Goal: Check status: Check status

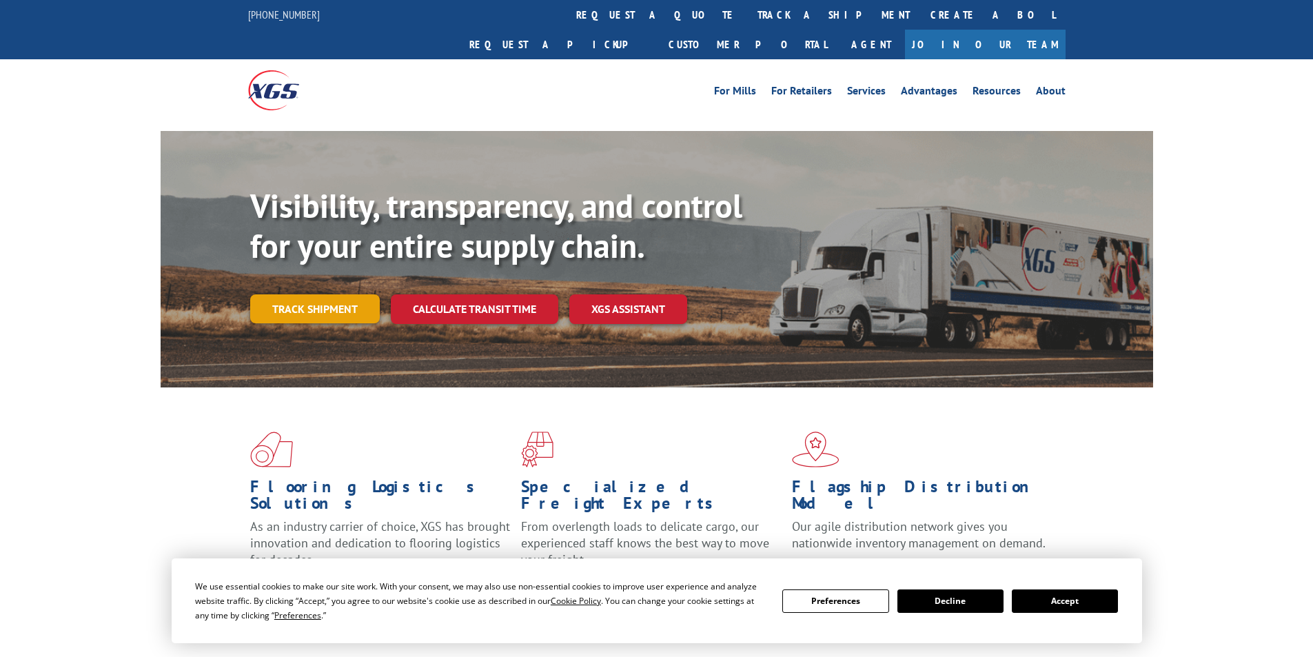
click at [322, 294] on link "Track shipment" at bounding box center [315, 308] width 130 height 29
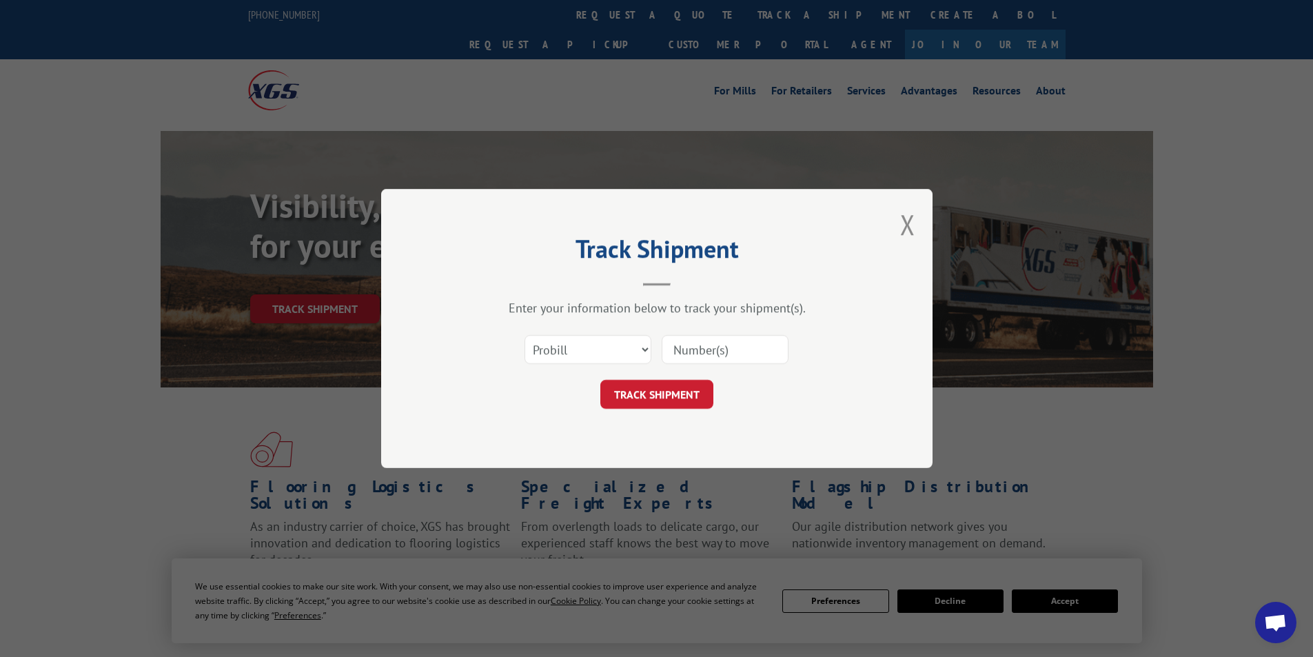
click at [735, 348] on input at bounding box center [724, 349] width 127 height 29
type input "3390279"
click button "TRACK SHIPMENT" at bounding box center [656, 394] width 113 height 29
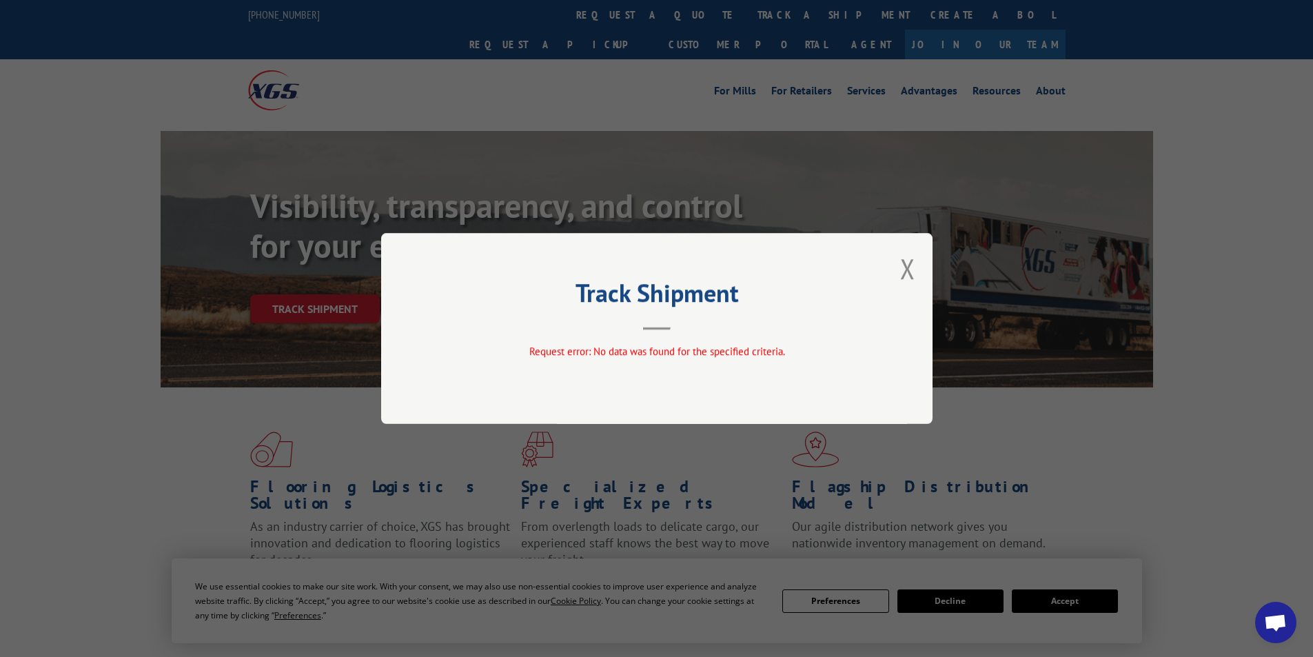
click at [899, 268] on div "Track Shipment Request error: No data was found for the specified criteria." at bounding box center [656, 328] width 551 height 191
click at [903, 260] on button "Close modal" at bounding box center [907, 268] width 15 height 37
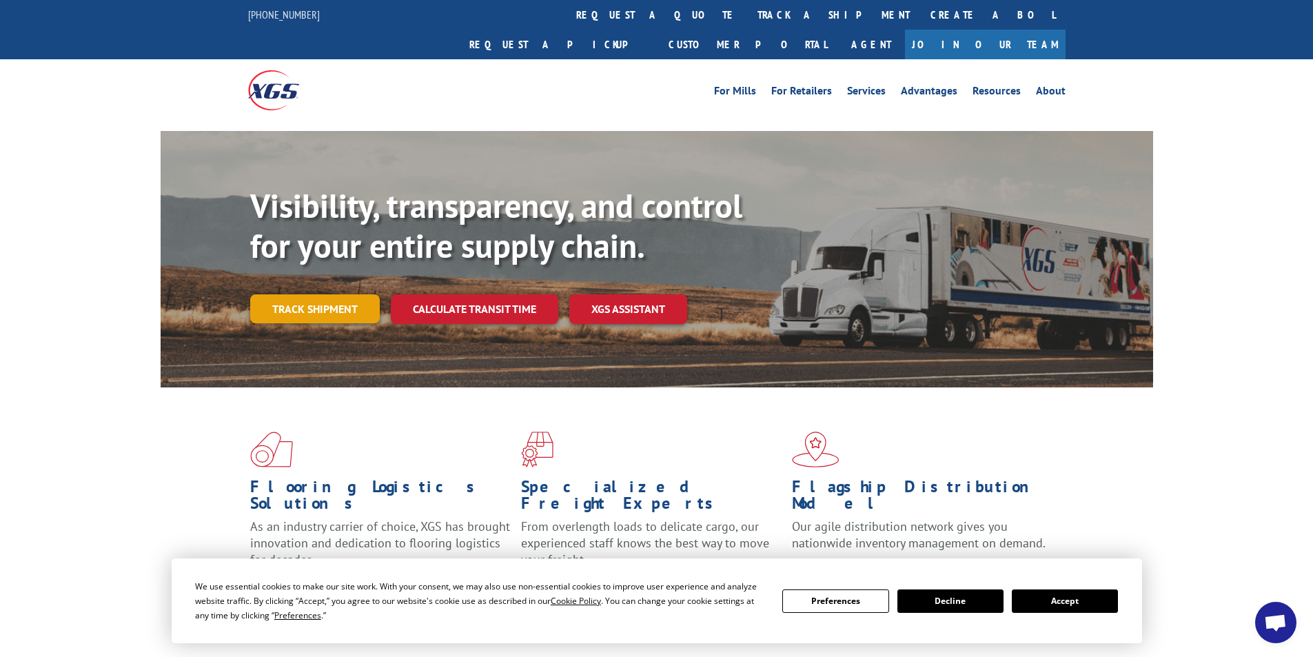
click at [302, 294] on link "Track shipment" at bounding box center [315, 308] width 130 height 29
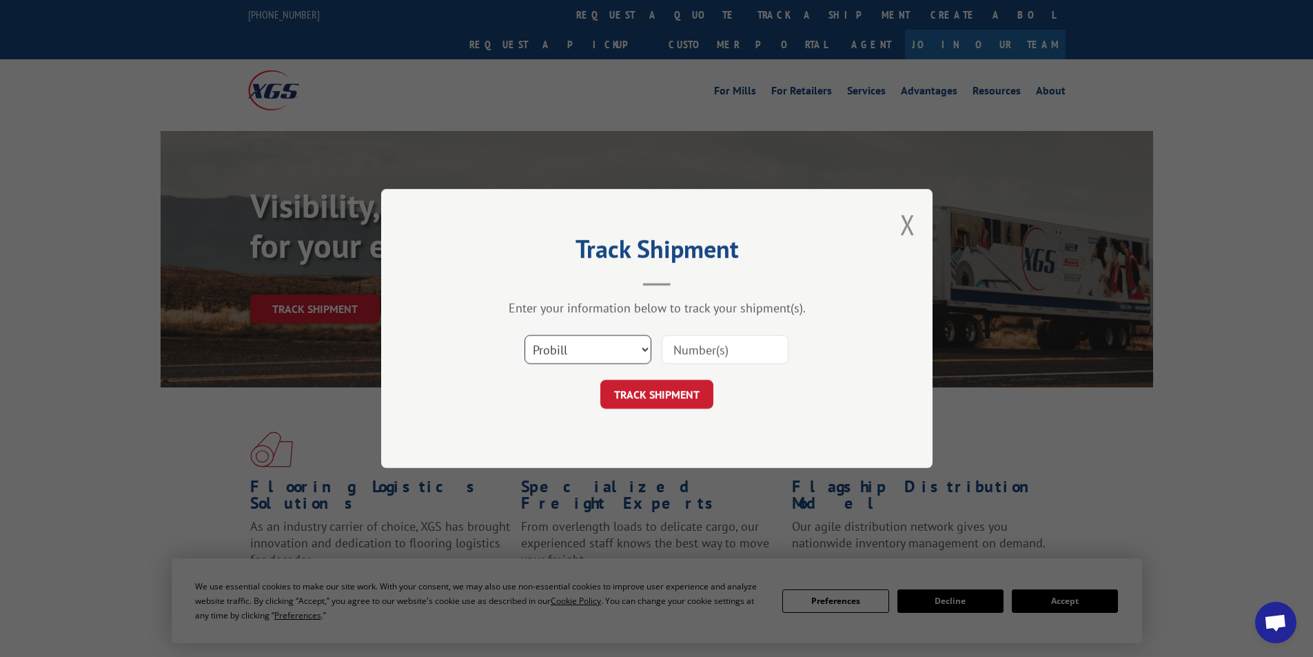
click at [590, 349] on select "Select category... Probill BOL PO" at bounding box center [587, 349] width 127 height 29
select select "bol"
click at [524, 335] on select "Select category... Probill BOL PO" at bounding box center [587, 349] width 127 height 29
click at [746, 346] on input at bounding box center [724, 349] width 127 height 29
type input "3390279"
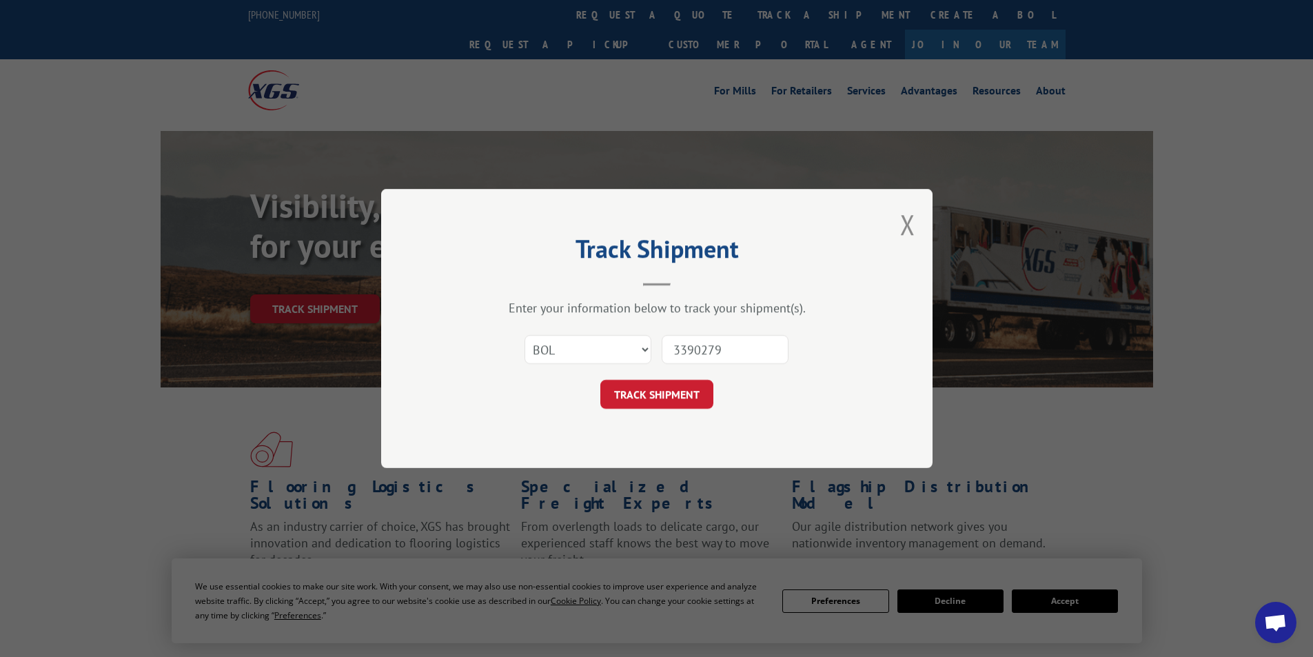
click button "TRACK SHIPMENT" at bounding box center [656, 394] width 113 height 29
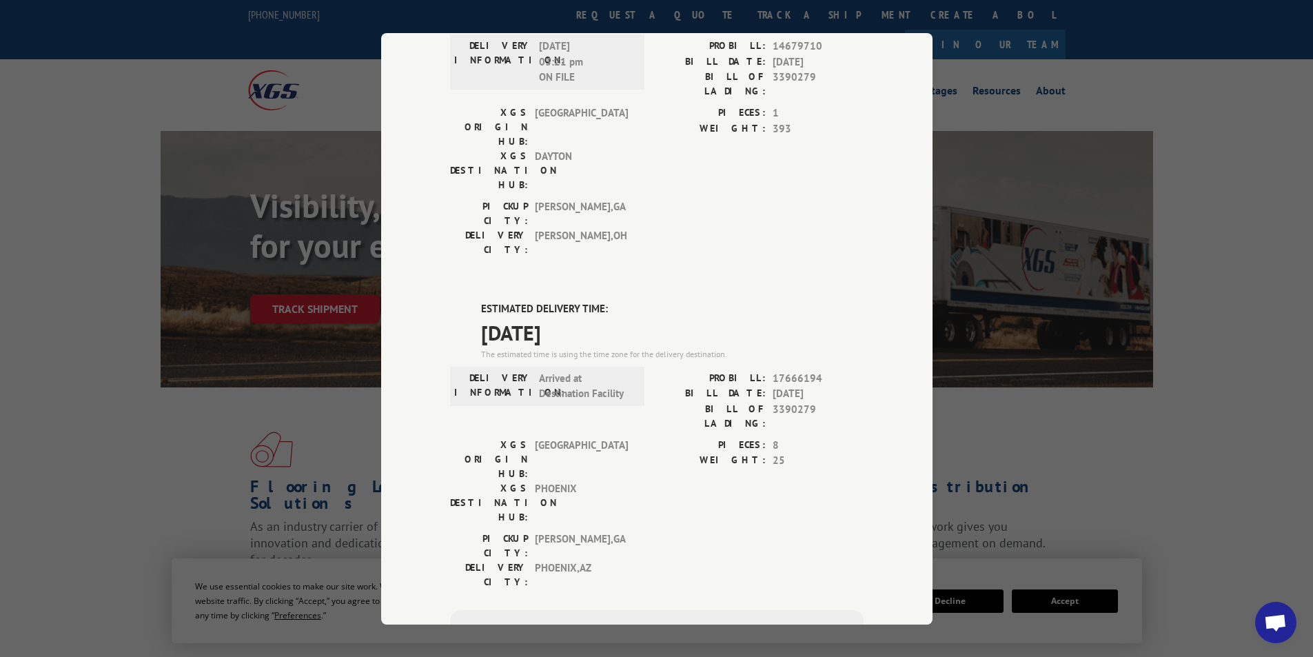
scroll to position [172, 0]
